Goal: Information Seeking & Learning: Learn about a topic

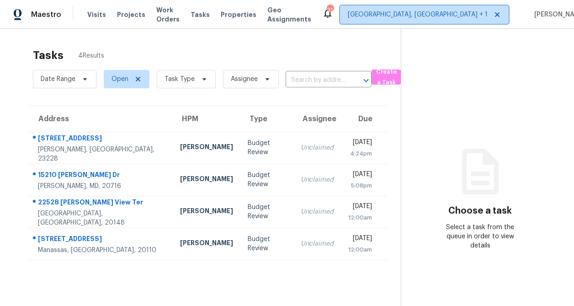
click at [435, 19] on span "[GEOGRAPHIC_DATA], [GEOGRAPHIC_DATA] + 1" at bounding box center [418, 14] width 140 height 9
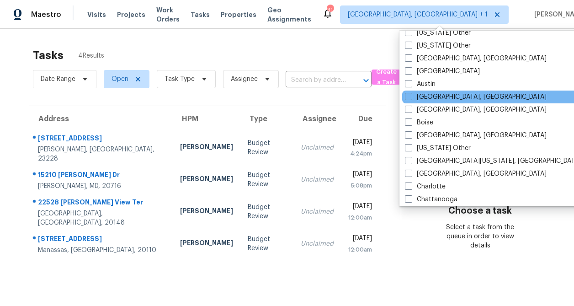
scroll to position [71, 0]
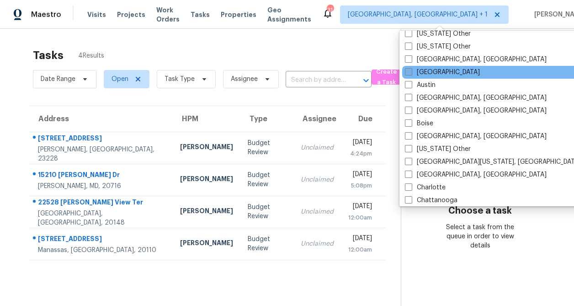
click at [418, 70] on label "[GEOGRAPHIC_DATA]" at bounding box center [442, 72] width 75 height 9
click at [411, 70] on input "[GEOGRAPHIC_DATA]" at bounding box center [408, 71] width 6 height 6
checkbox input "true"
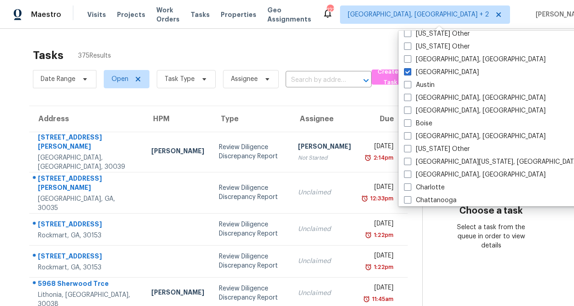
click at [124, 16] on span "Projects" at bounding box center [131, 14] width 28 height 9
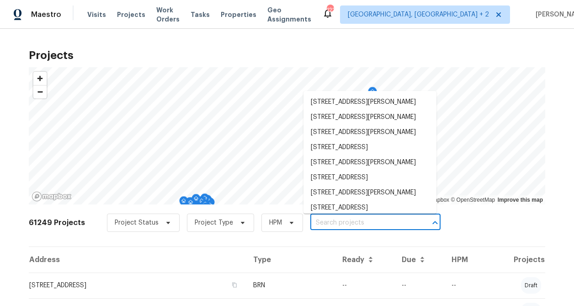
click at [313, 225] on input "text" at bounding box center [363, 223] width 105 height 14
paste input "[STREET_ADDRESS]"
type input "[STREET_ADDRESS]"
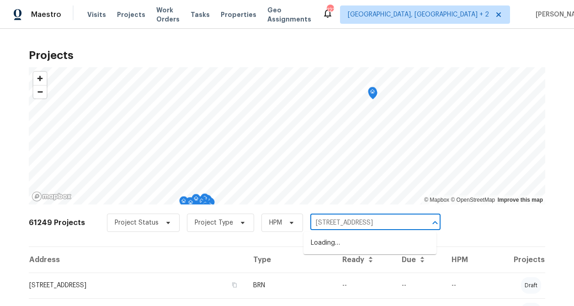
scroll to position [0, 20]
click at [332, 246] on li "[STREET_ADDRESS]" at bounding box center [370, 243] width 133 height 15
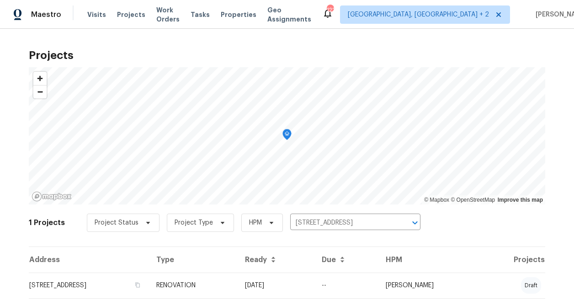
scroll to position [21, 0]
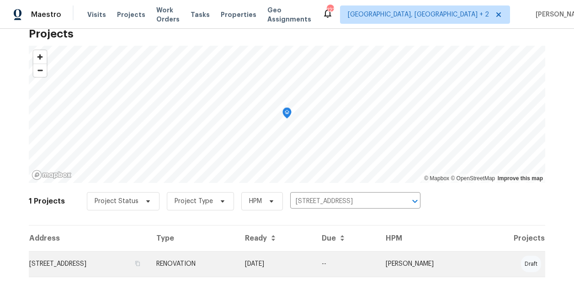
click at [114, 265] on td "[STREET_ADDRESS]" at bounding box center [89, 264] width 120 height 26
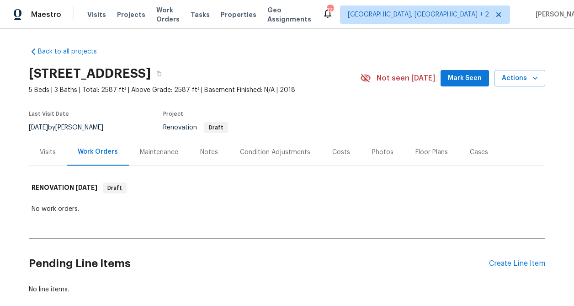
click at [45, 152] on div "Visits" at bounding box center [48, 152] width 16 height 9
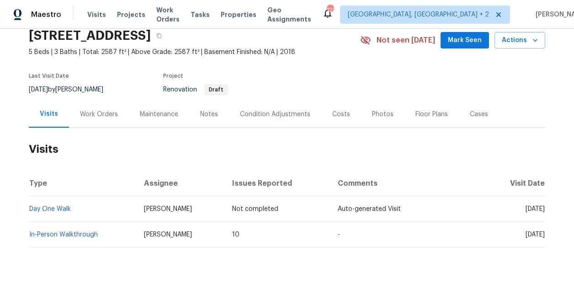
scroll to position [42, 0]
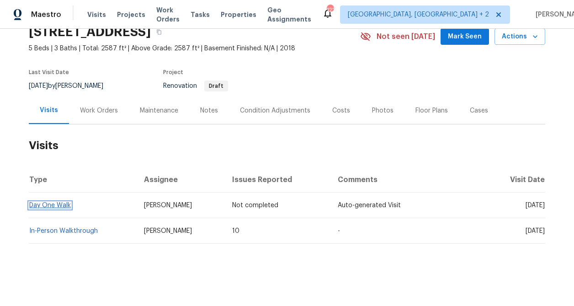
click at [56, 204] on link "Day One Walk" at bounding box center [50, 205] width 42 height 6
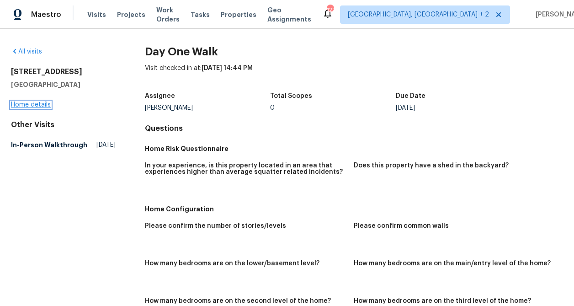
click at [42, 105] on link "Home details" at bounding box center [31, 105] width 40 height 6
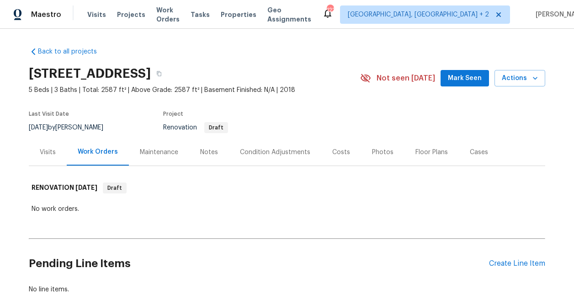
click at [48, 154] on div "Visits" at bounding box center [48, 152] width 16 height 9
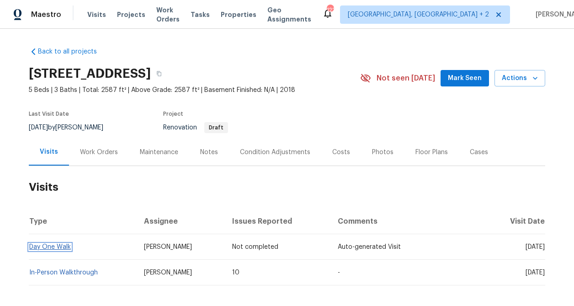
click at [56, 247] on link "Day One Walk" at bounding box center [50, 247] width 42 height 6
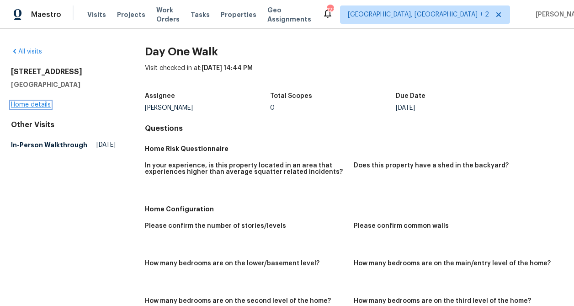
click at [30, 105] on link "Home details" at bounding box center [31, 105] width 40 height 6
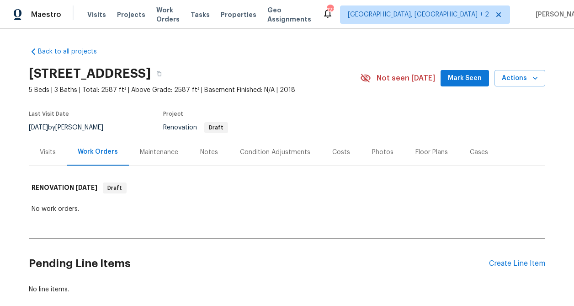
click at [477, 153] on div "Cases" at bounding box center [479, 152] width 18 height 9
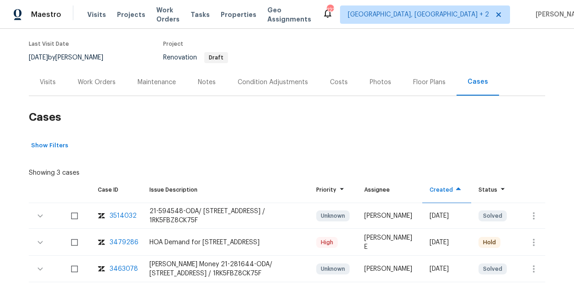
scroll to position [109, 0]
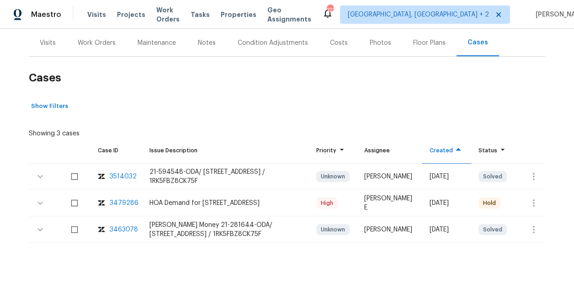
click at [125, 176] on div "3514032" at bounding box center [123, 176] width 27 height 9
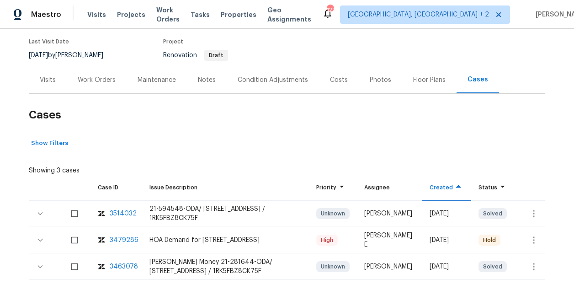
scroll to position [0, 0]
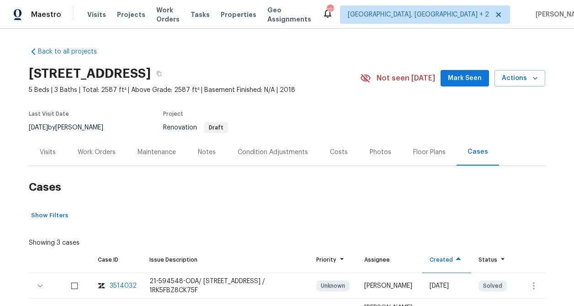
click at [86, 152] on div "Work Orders" at bounding box center [97, 152] width 38 height 9
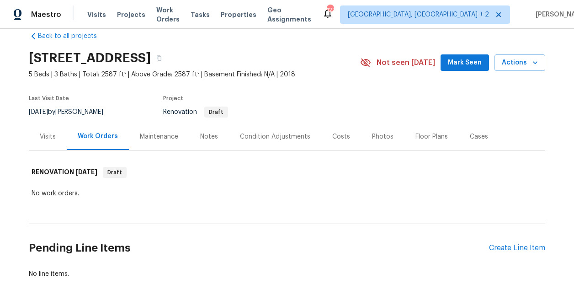
scroll to position [18, 0]
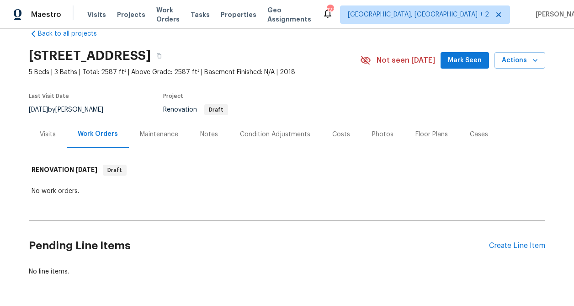
click at [162, 133] on div "Maintenance" at bounding box center [159, 134] width 38 height 9
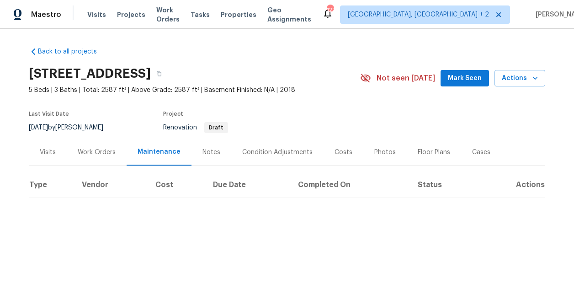
click at [205, 150] on div "Notes" at bounding box center [212, 152] width 18 height 9
